Goal: Task Accomplishment & Management: Use online tool/utility

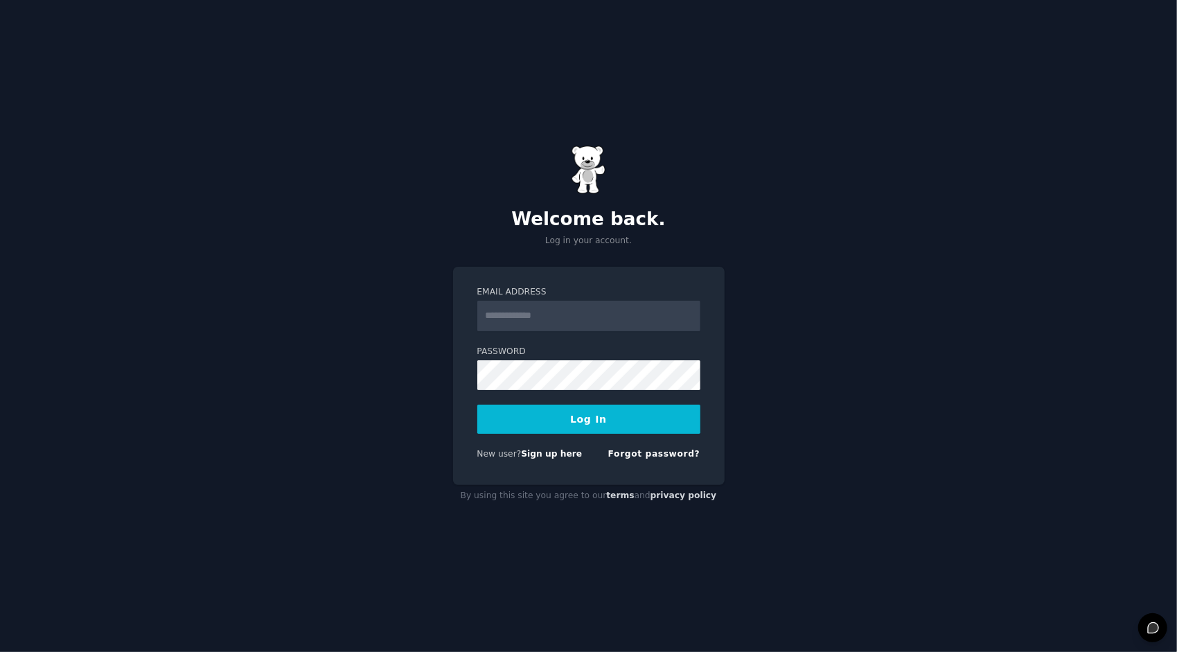
type input "**********"
click at [615, 418] on button "Log In" at bounding box center [588, 418] width 223 height 29
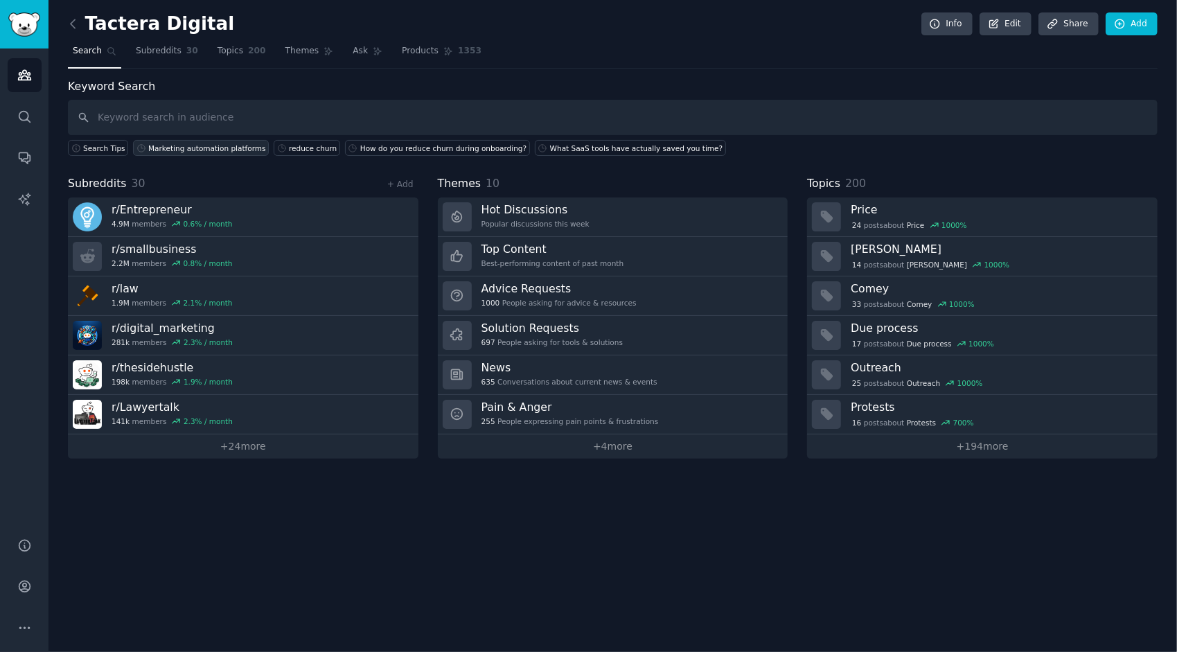
click at [220, 147] on div "Marketing automation platforms" at bounding box center [207, 148] width 118 height 10
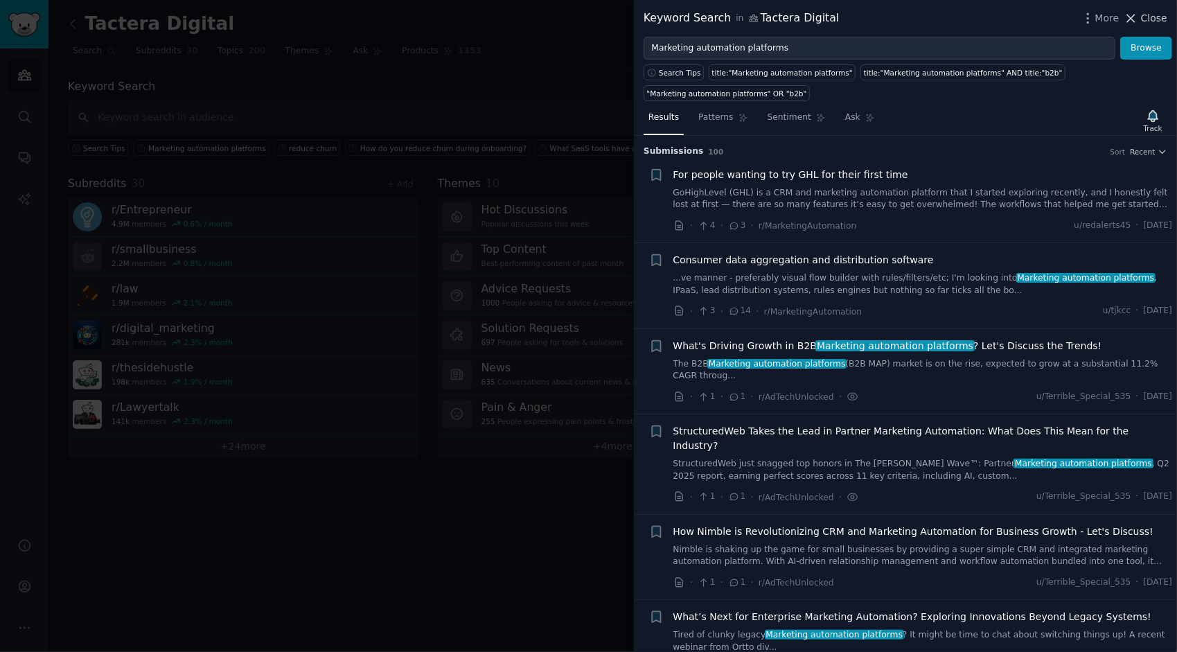
click at [1158, 19] on span "Close" at bounding box center [1154, 18] width 26 height 15
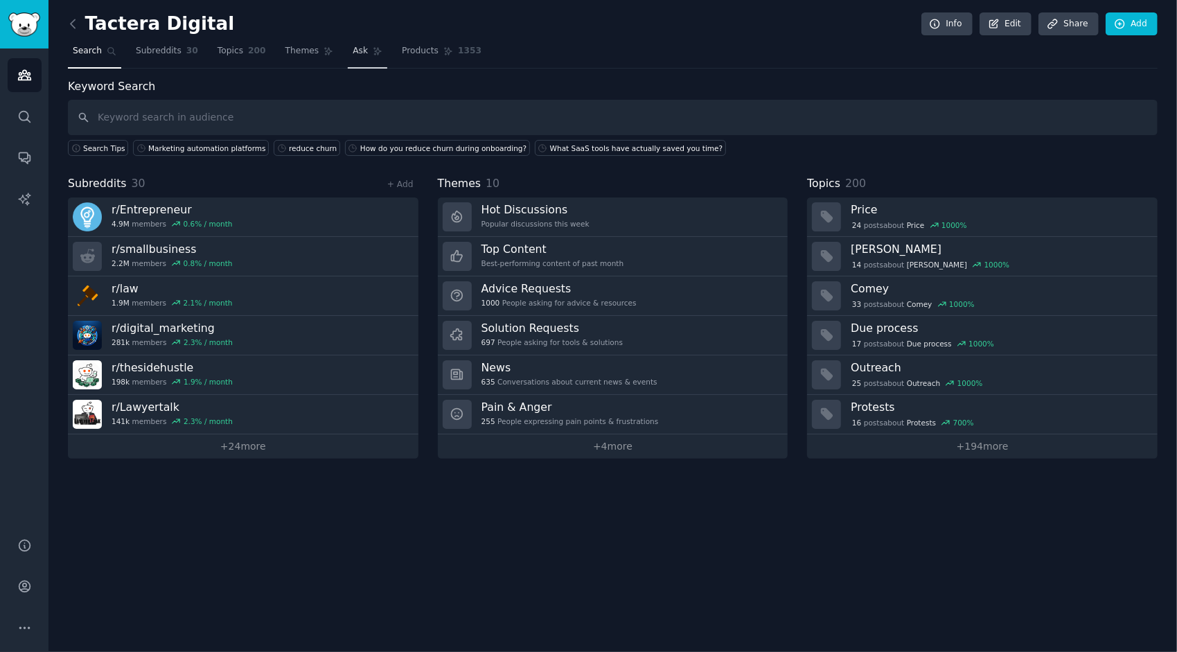
click at [353, 54] on span "Ask" at bounding box center [360, 51] width 15 height 12
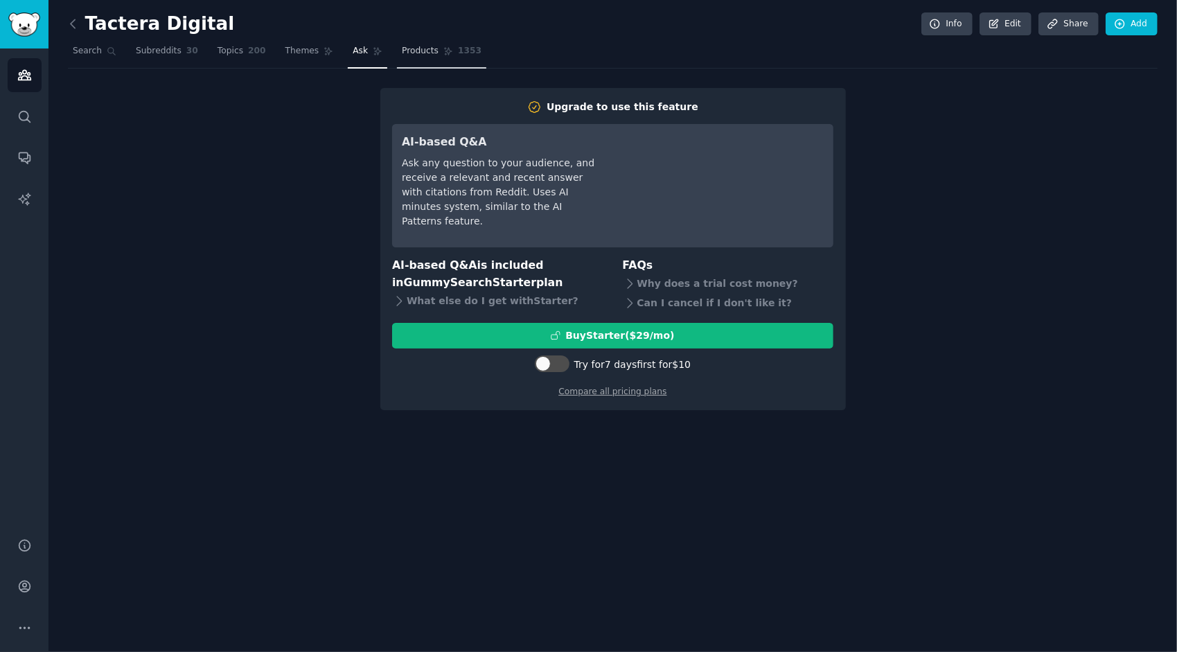
click at [416, 58] on link "Products 1353" at bounding box center [441, 54] width 89 height 28
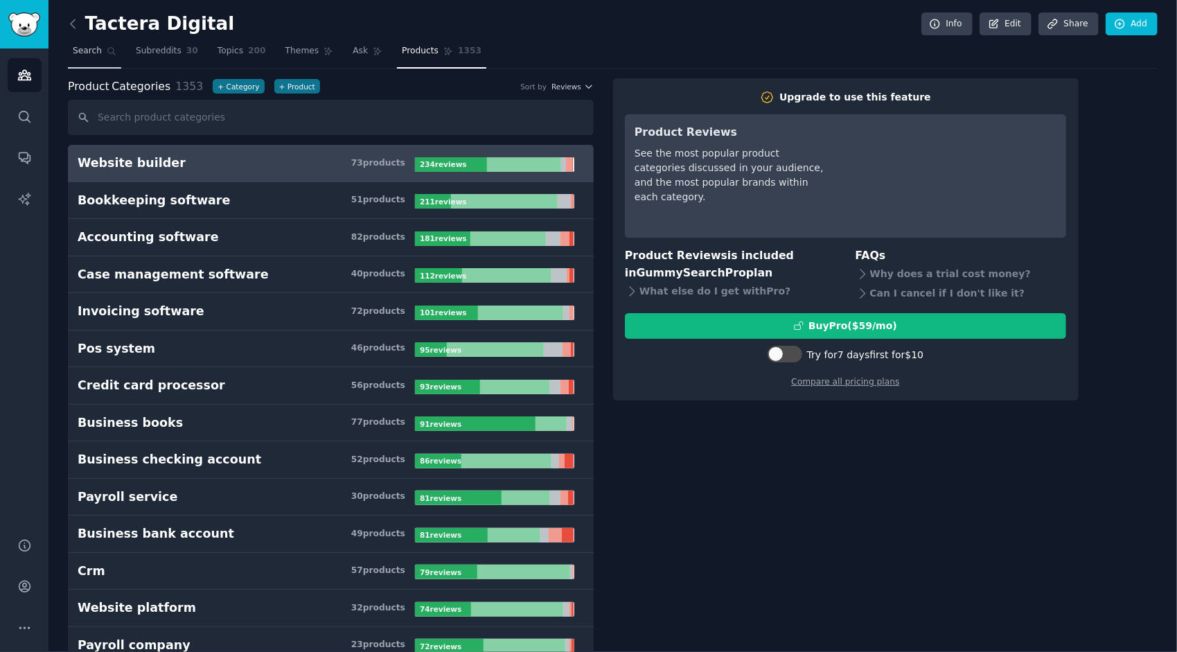
click at [86, 65] on link "Search" at bounding box center [94, 54] width 53 height 28
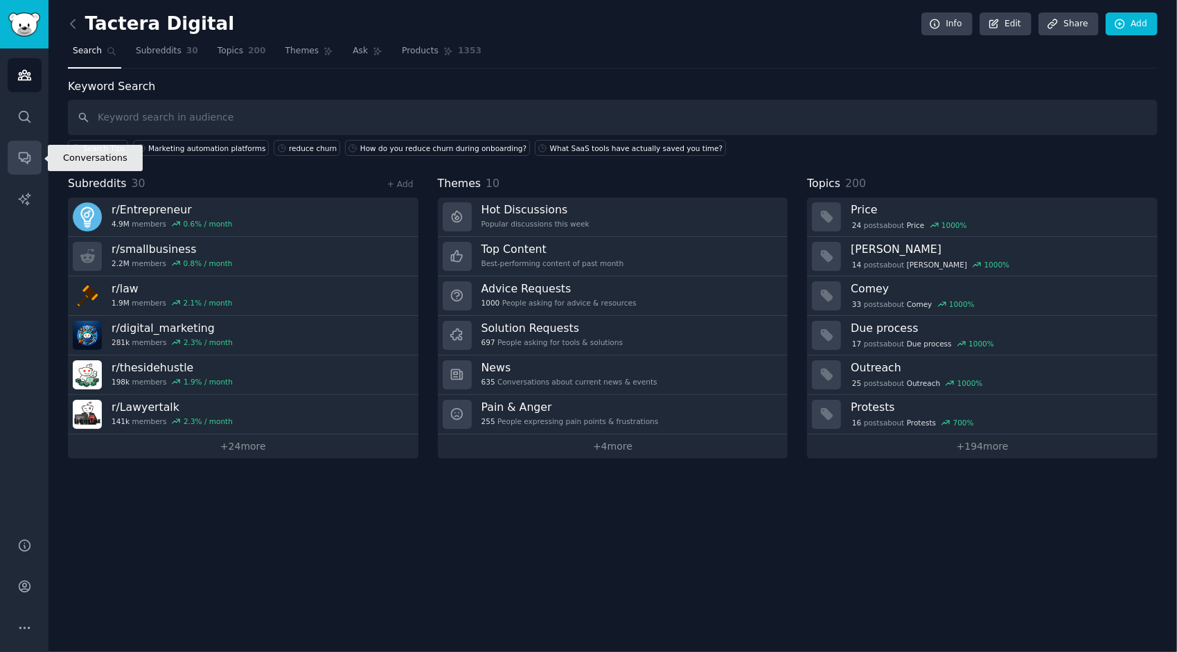
click at [22, 157] on icon "Sidebar" at bounding box center [24, 157] width 15 height 15
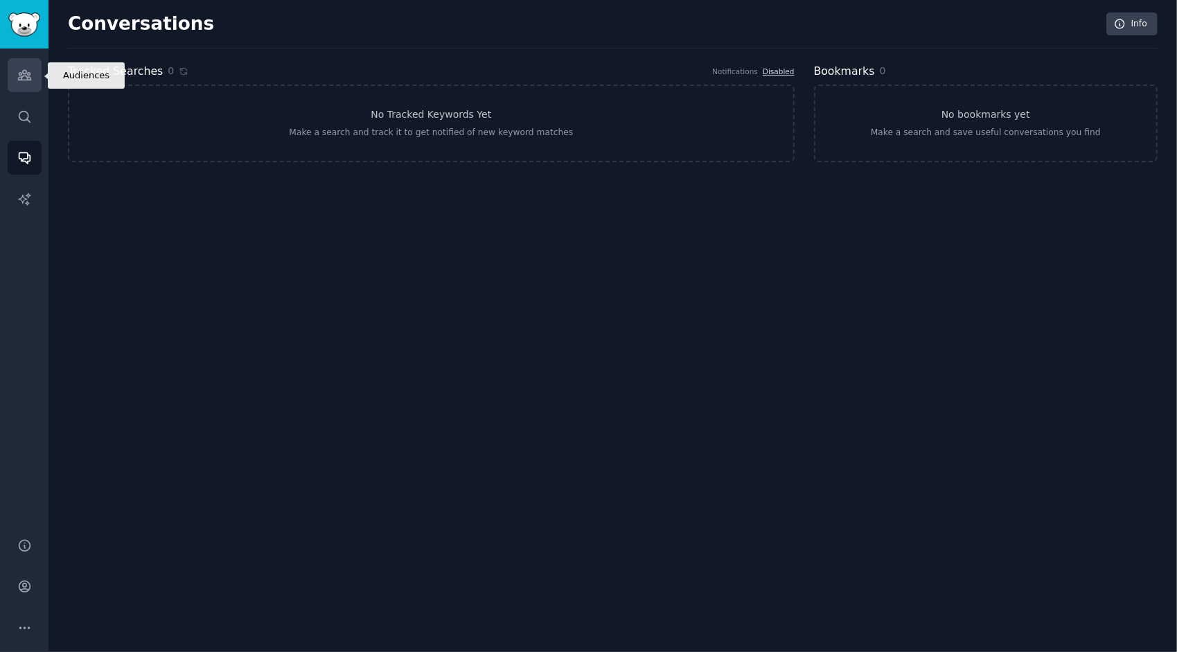
click at [29, 91] on link "Audiences" at bounding box center [25, 75] width 34 height 34
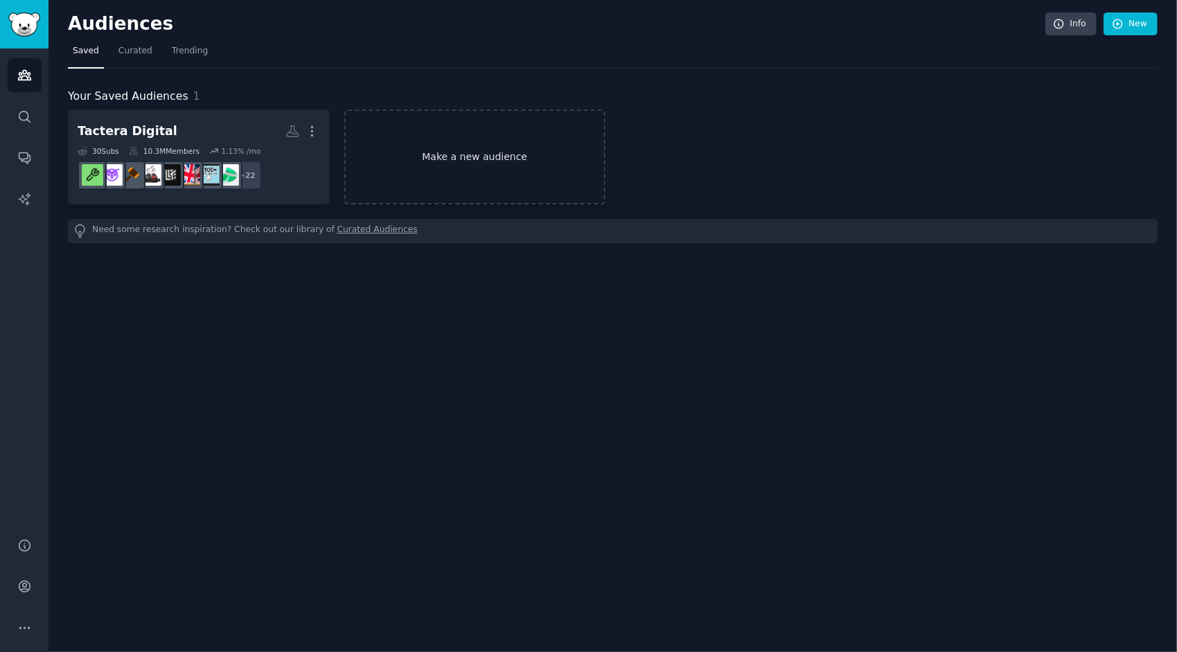
click at [445, 177] on link "Make a new audience" at bounding box center [475, 156] width 262 height 95
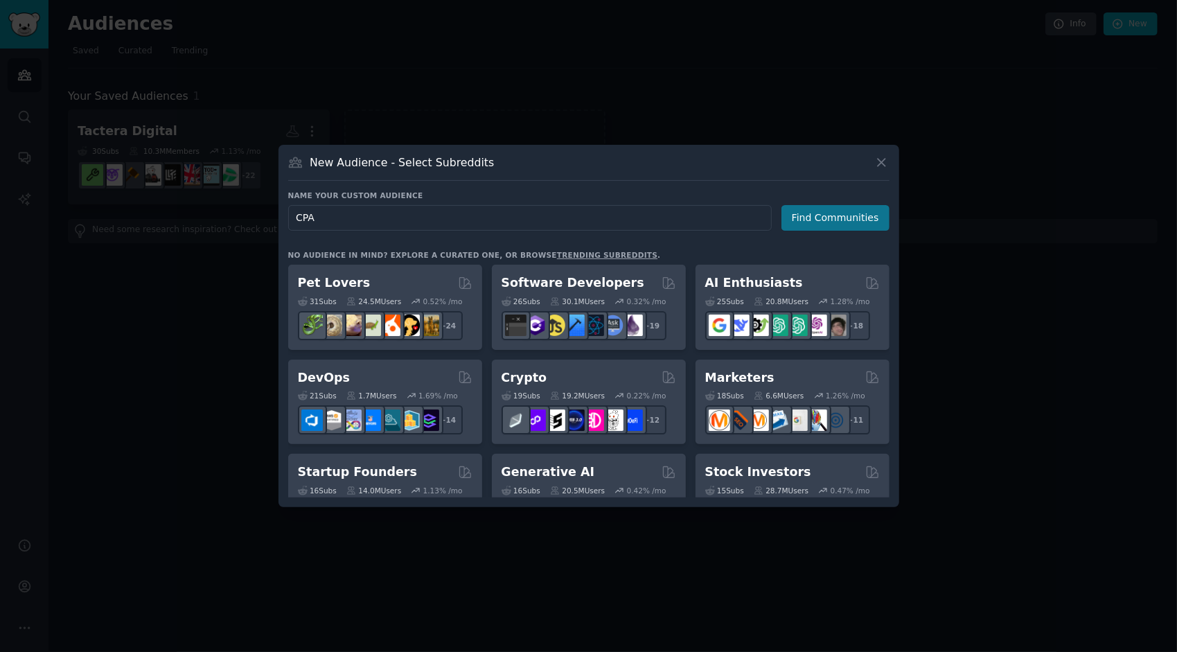
type input "CPA"
click at [815, 217] on button "Find Communities" at bounding box center [835, 218] width 108 height 26
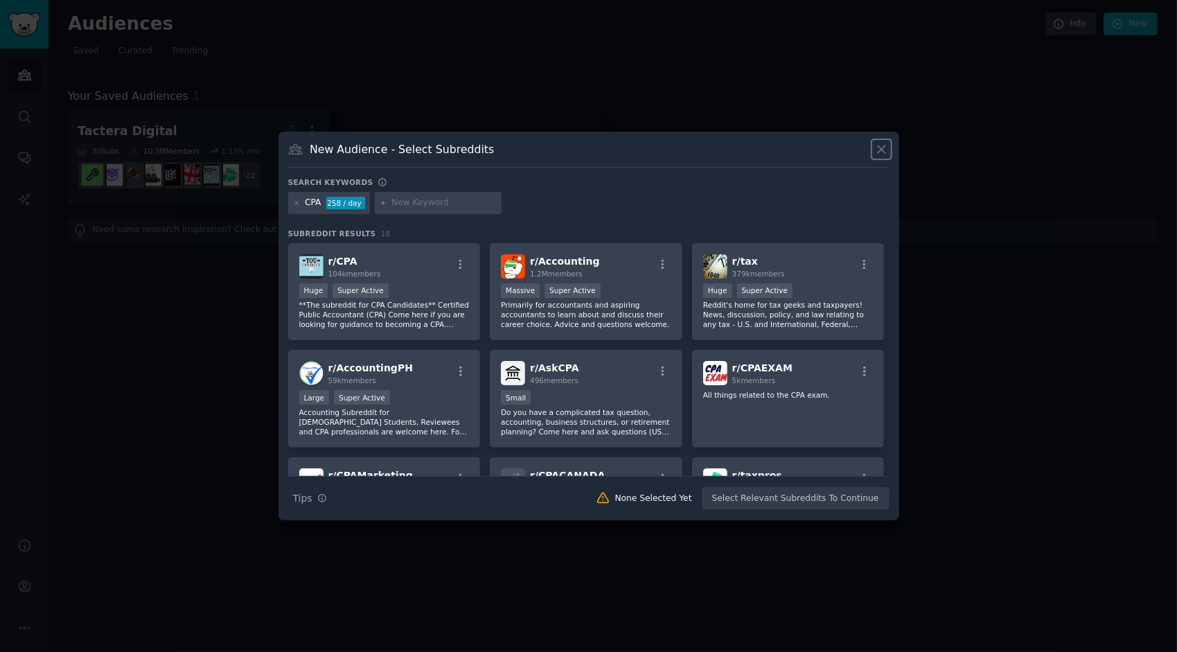
click at [875, 153] on icon at bounding box center [881, 149] width 15 height 15
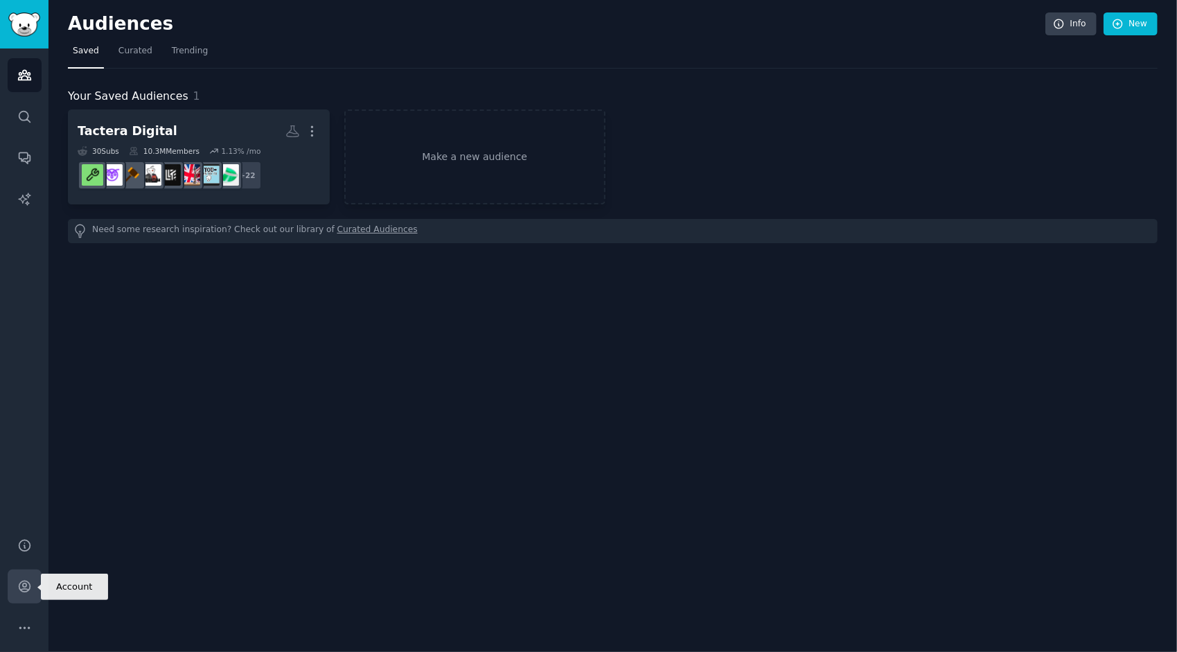
click at [24, 583] on icon "Sidebar" at bounding box center [24, 586] width 11 height 11
